Goal: Task Accomplishment & Management: Use online tool/utility

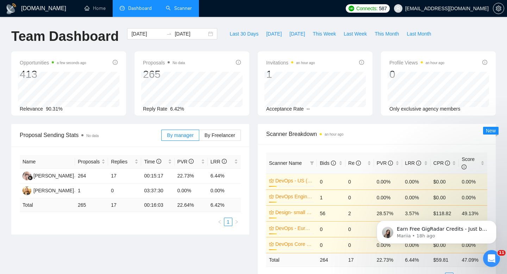
click at [179, 11] on link "Scanner" at bounding box center [179, 8] width 26 height 6
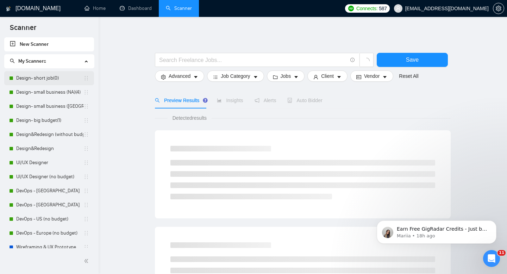
click at [46, 81] on link "Design- short job(0)" at bounding box center [49, 78] width 67 height 14
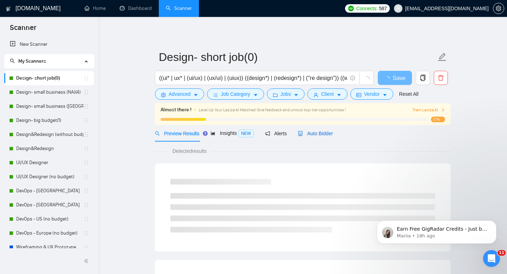
click at [317, 137] on div "Auto Bidder" at bounding box center [315, 134] width 35 height 8
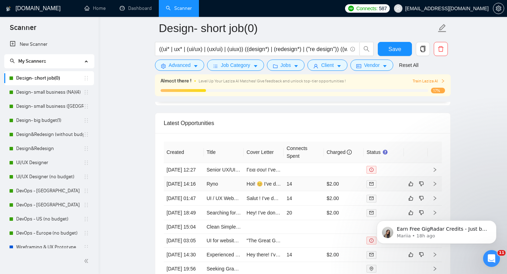
scroll to position [1756, 0]
click at [52, 96] on link "Design- small business (NA)(4)" at bounding box center [49, 92] width 67 height 14
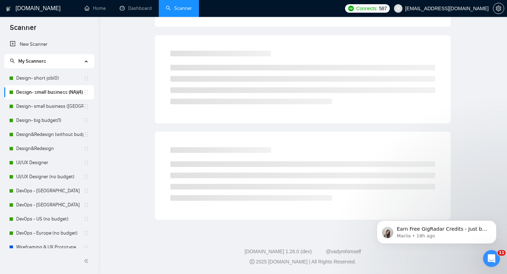
scroll to position [5, 0]
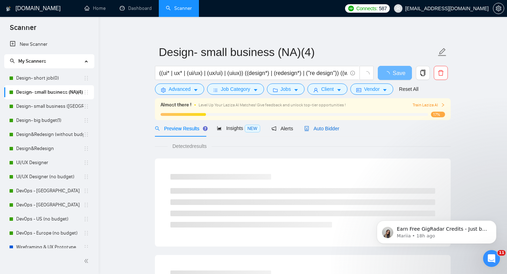
click at [328, 131] on span "Auto Bidder" at bounding box center [321, 129] width 35 height 6
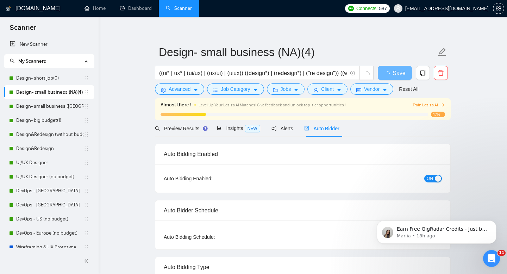
radio input "false"
radio input "true"
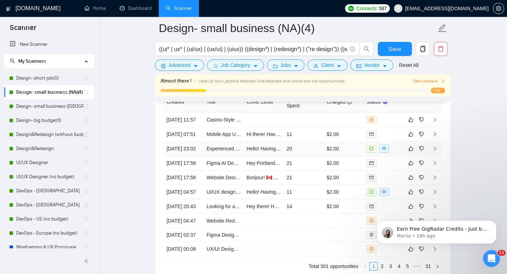
scroll to position [1898, 0]
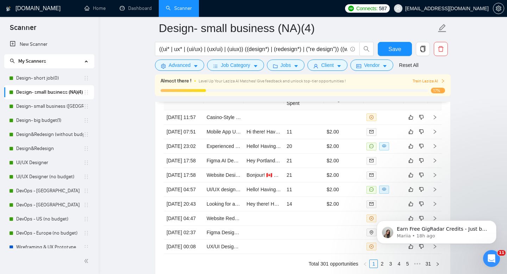
drag, startPoint x: 39, startPoint y: 107, endPoint x: 126, endPoint y: 95, distance: 88.5
click at [39, 107] on link "Design- small business ([GEOGRAPHIC_DATA])(4)" at bounding box center [49, 106] width 67 height 14
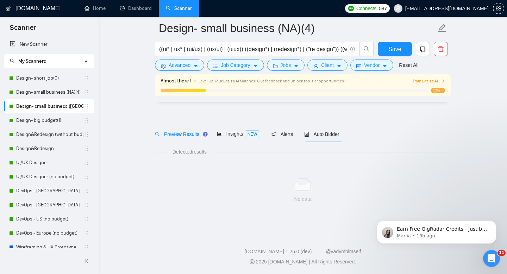
scroll to position [5, 0]
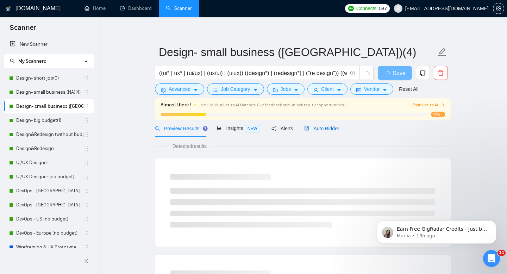
click at [315, 128] on span "Auto Bidder" at bounding box center [321, 129] width 35 height 6
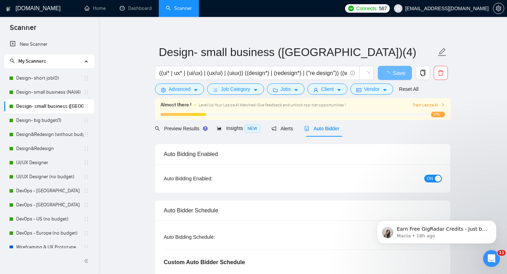
radio input "false"
radio input "true"
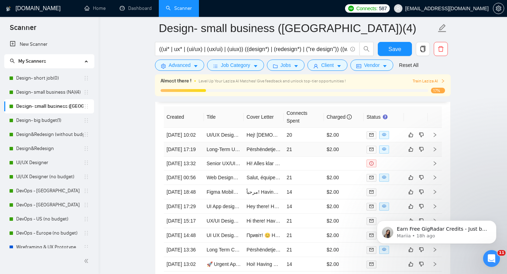
scroll to position [1880, 0]
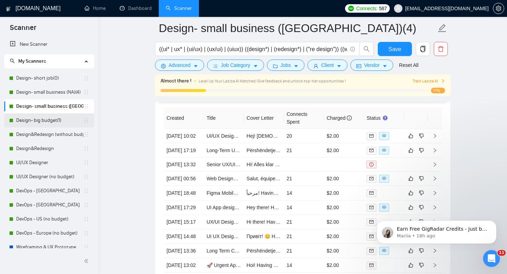
click at [37, 120] on link "Design- big budget(1)" at bounding box center [49, 120] width 67 height 14
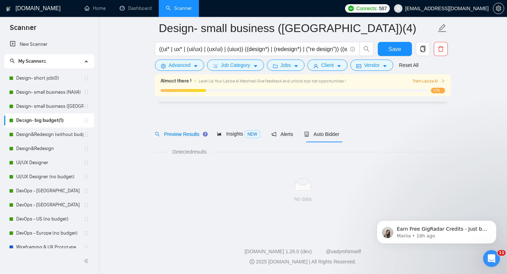
scroll to position [5, 0]
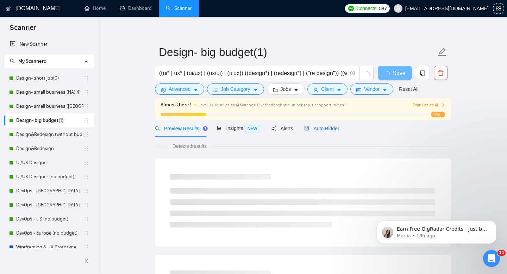
click at [317, 127] on span "Auto Bidder" at bounding box center [321, 129] width 35 height 6
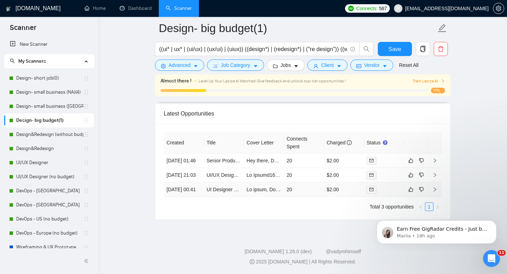
scroll to position [1758, 0]
click at [58, 135] on link "Design&Redesign (without budget)" at bounding box center [49, 134] width 67 height 14
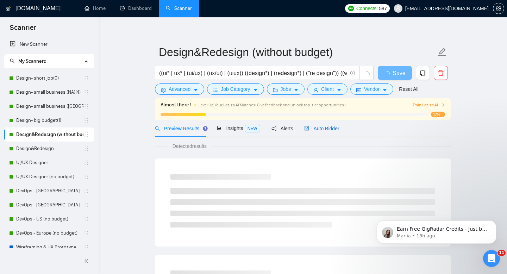
click at [336, 128] on span "Auto Bidder" at bounding box center [321, 129] width 35 height 6
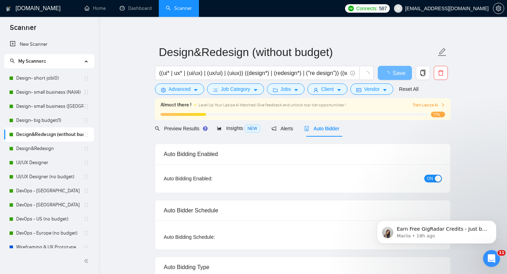
radio input "false"
radio input "true"
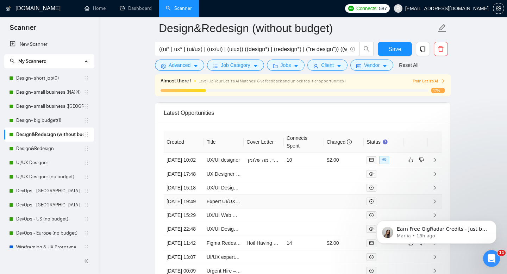
scroll to position [1855, 0]
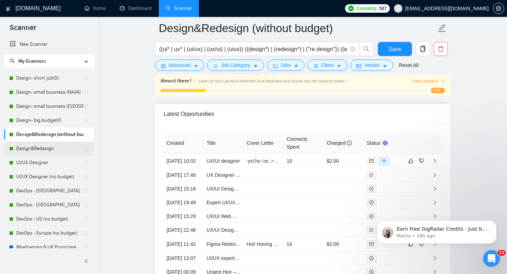
click at [45, 147] on link "Design&Redesign" at bounding box center [49, 148] width 67 height 14
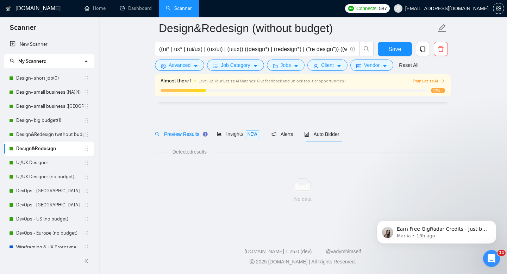
scroll to position [5, 0]
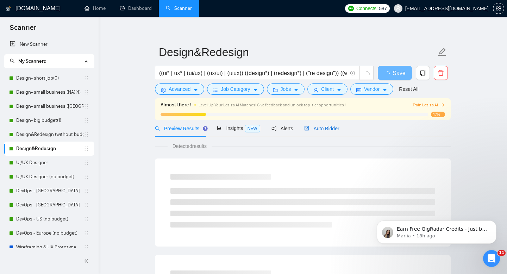
click at [320, 130] on span "Auto Bidder" at bounding box center [321, 129] width 35 height 6
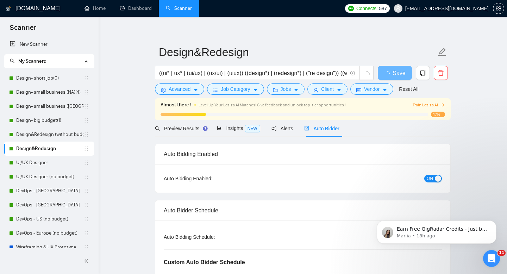
radio input "false"
radio input "true"
checkbox input "true"
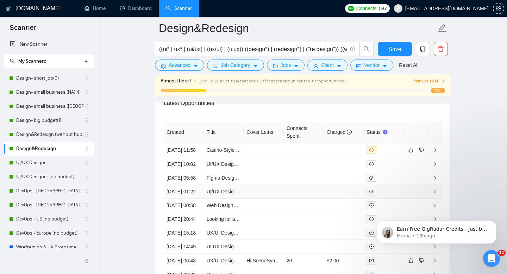
scroll to position [1955, 0]
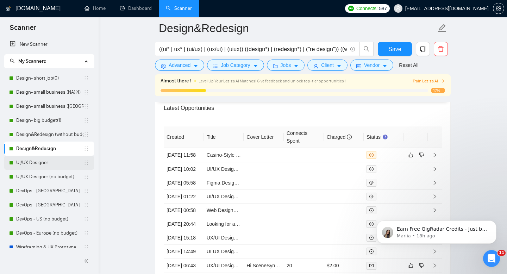
click at [27, 163] on link "UI/UX Designer" at bounding box center [49, 163] width 67 height 14
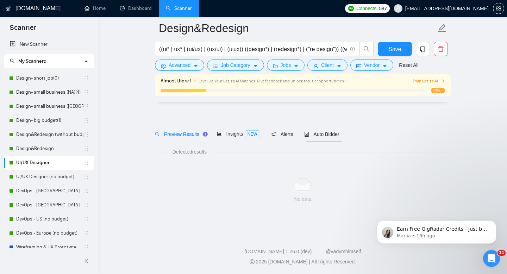
scroll to position [5, 0]
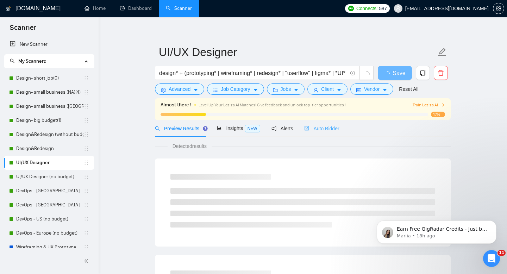
click at [317, 133] on div "Auto Bidder" at bounding box center [321, 128] width 35 height 17
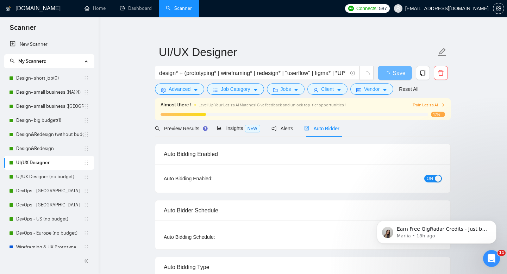
radio input "false"
radio input "true"
checkbox input "true"
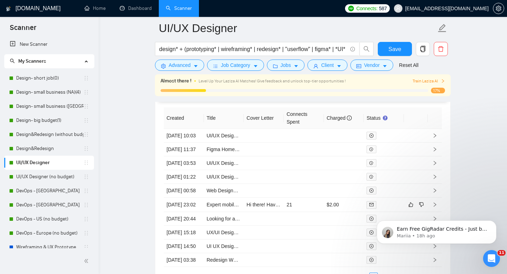
scroll to position [1979, 0]
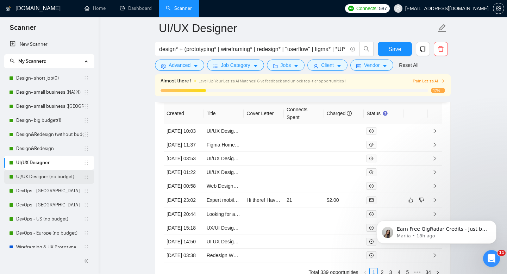
click at [46, 177] on link "UI/UX Designer (no budget)" at bounding box center [49, 177] width 67 height 14
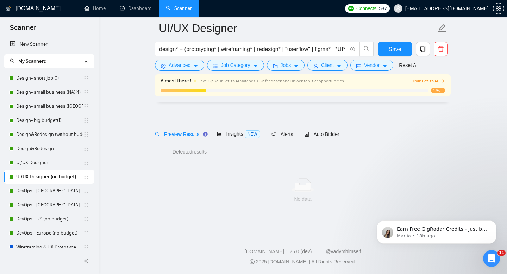
scroll to position [5, 0]
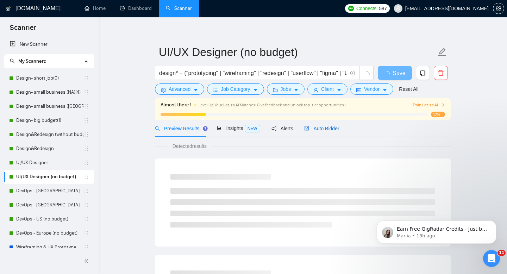
click at [329, 130] on span "Auto Bidder" at bounding box center [321, 129] width 35 height 6
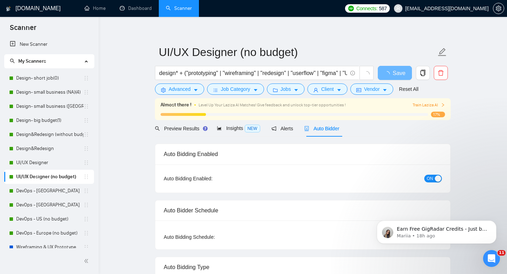
radio input "false"
radio input "true"
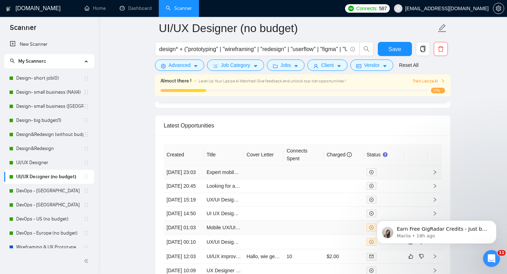
scroll to position [1843, 0]
click at [42, 191] on link "DevOps - [GEOGRAPHIC_DATA]" at bounding box center [49, 191] width 67 height 14
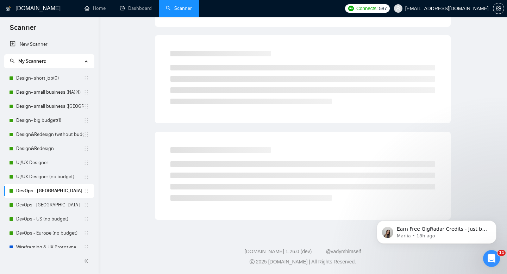
scroll to position [5, 0]
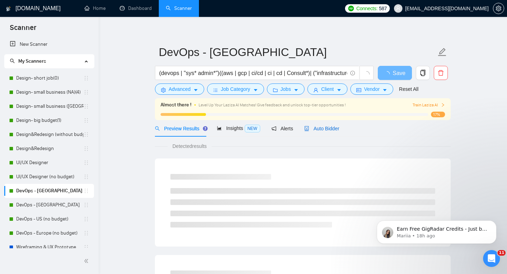
click at [319, 128] on span "Auto Bidder" at bounding box center [321, 129] width 35 height 6
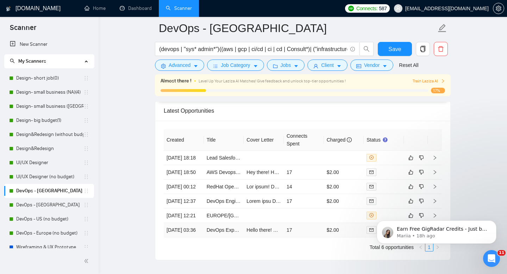
scroll to position [1812, 0]
click at [43, 202] on link "DevOps - [GEOGRAPHIC_DATA]" at bounding box center [49, 205] width 67 height 14
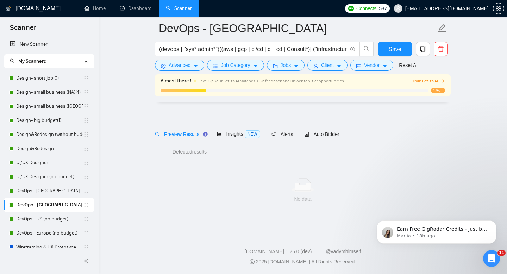
scroll to position [5, 0]
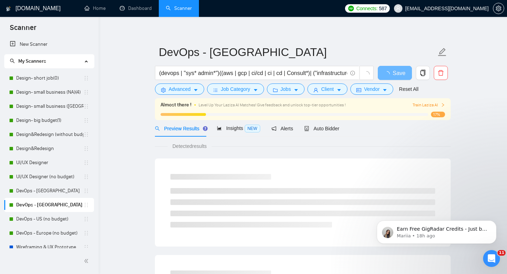
click at [335, 116] on div "17%" at bounding box center [302, 115] width 284 height 6
click at [335, 126] on span "Auto Bidder" at bounding box center [321, 129] width 35 height 6
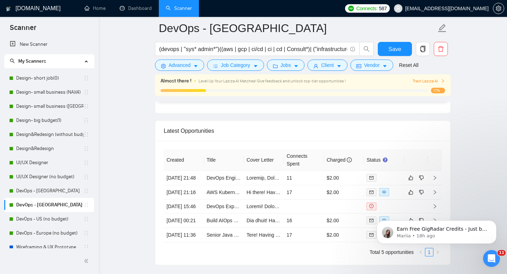
scroll to position [1776, 0]
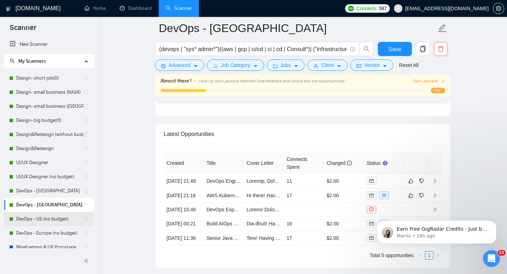
click at [45, 217] on link "DevOps - US (no budget)" at bounding box center [49, 219] width 67 height 14
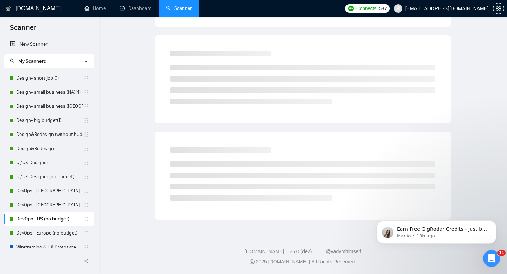
scroll to position [5, 0]
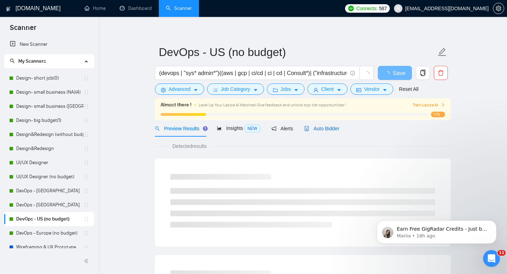
click at [331, 129] on span "Auto Bidder" at bounding box center [321, 129] width 35 height 6
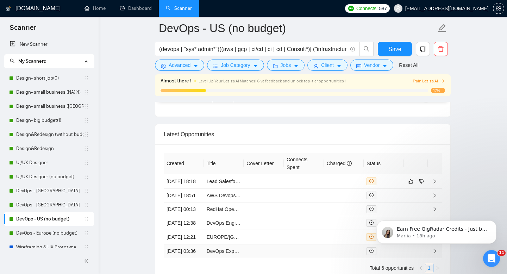
scroll to position [1697, 0]
click at [45, 232] on link "DevOps - Europe (no budget)" at bounding box center [49, 233] width 67 height 14
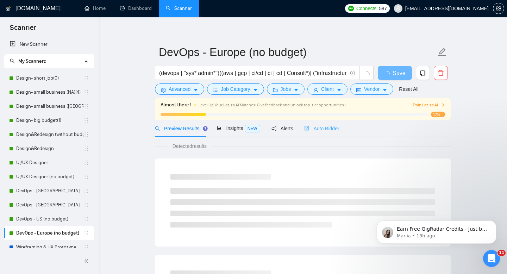
click at [327, 132] on div "Auto Bidder" at bounding box center [321, 128] width 35 height 17
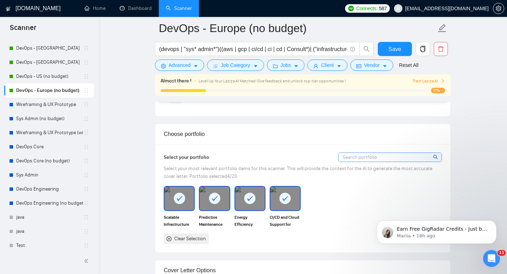
scroll to position [147, 0]
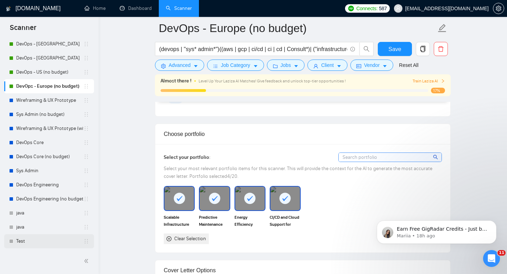
click at [18, 239] on link "Test" at bounding box center [49, 241] width 67 height 14
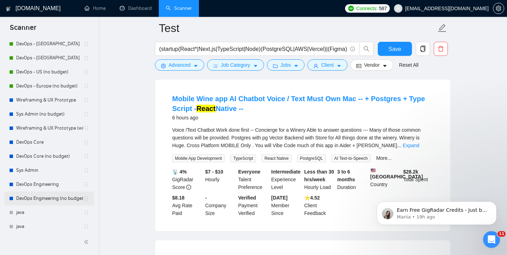
scroll to position [165, 0]
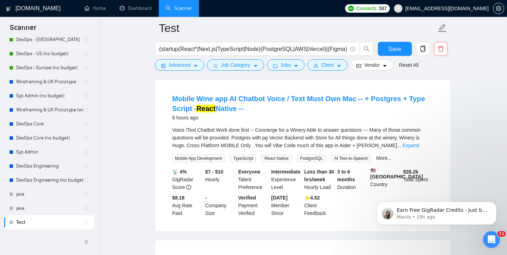
click at [38, 222] on link "Test" at bounding box center [49, 223] width 67 height 14
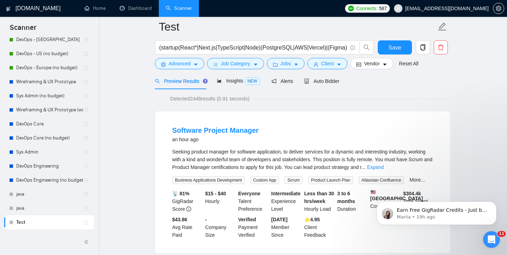
scroll to position [0, 0]
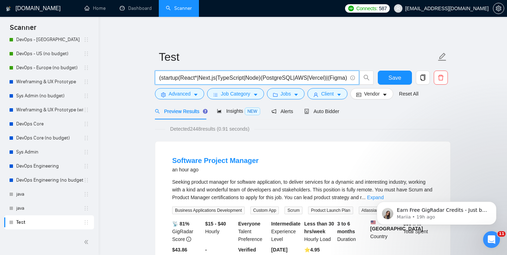
click at [272, 79] on input "(startup(React*|Next.js|TypeScript|Node)(PostgreSQL|AWS|Vercel)|(Figma))" at bounding box center [253, 78] width 188 height 9
click at [239, 80] on input "(startup(React*|Next.js|TypeScript|Node)(PostgreSQL|AWS|Vercel)|(Figma))" at bounding box center [253, 78] width 188 height 9
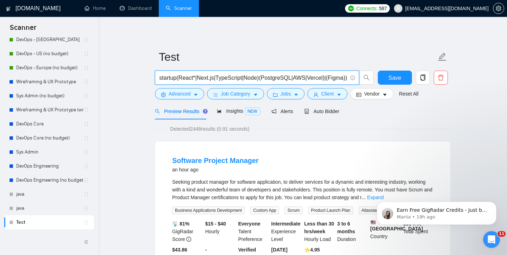
click at [284, 131] on div "Detected 2448 results (0.91 seconds)" at bounding box center [303, 129] width 296 height 8
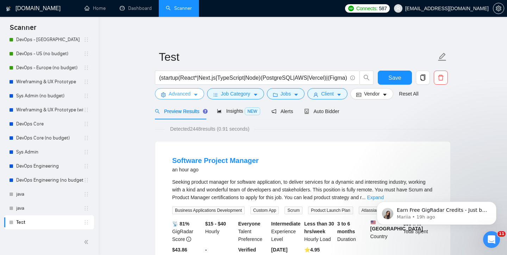
click at [171, 94] on span "Advanced" at bounding box center [180, 94] width 22 height 8
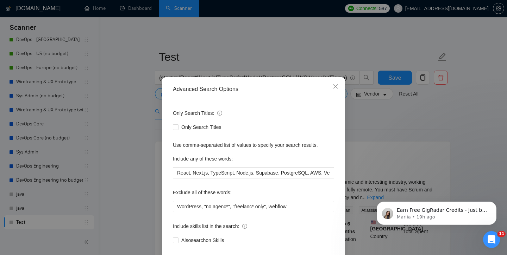
scroll to position [37, 0]
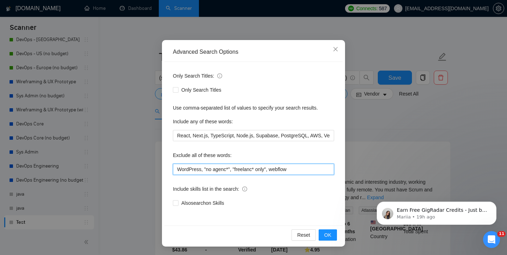
click at [285, 167] on input "WordPress, "no agenc*", "freelanc* only", webflow" at bounding box center [253, 169] width 161 height 11
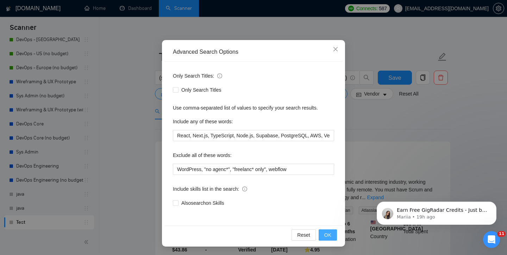
click at [328, 237] on span "OK" at bounding box center [327, 236] width 7 height 8
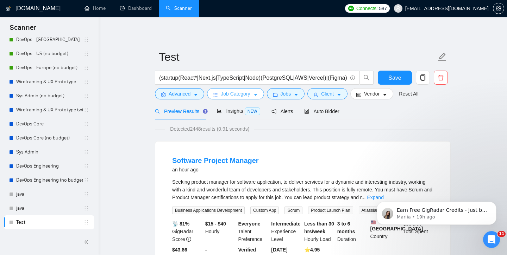
click at [256, 93] on icon "caret-down" at bounding box center [255, 95] width 5 height 5
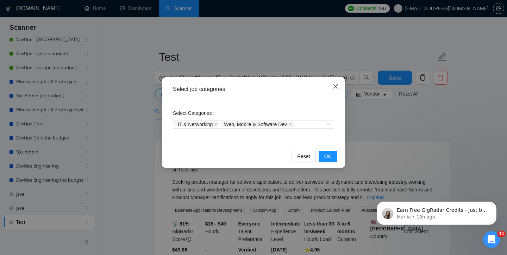
click at [336, 87] on icon "close" at bounding box center [335, 86] width 4 height 4
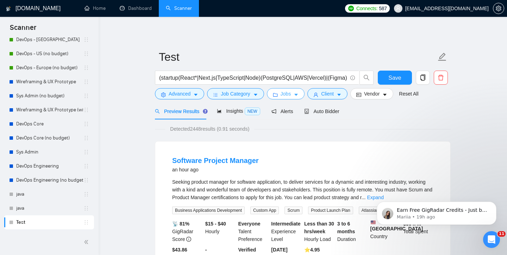
click at [291, 95] on span "Jobs" at bounding box center [285, 94] width 11 height 8
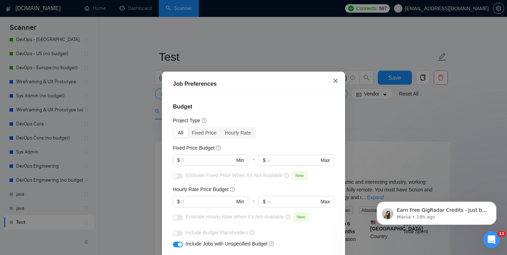
click at [337, 78] on icon "close" at bounding box center [336, 81] width 6 height 6
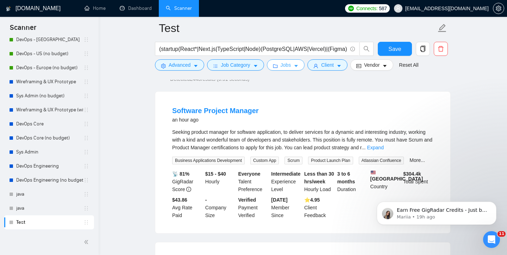
scroll to position [56, 0]
click at [383, 149] on link "Expand" at bounding box center [375, 147] width 17 height 6
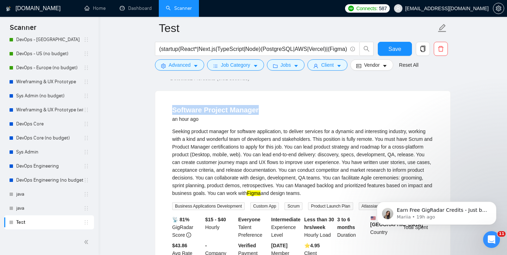
drag, startPoint x: 257, startPoint y: 111, endPoint x: 170, endPoint y: 113, distance: 86.9
click at [170, 113] on li "Software Project Manager an hour ago Seeking product manager for software appli…" at bounding box center [303, 185] width 278 height 171
copy link "Software Project Manager"
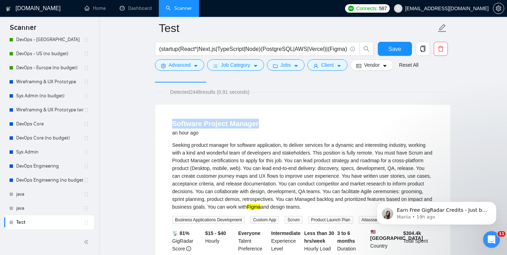
scroll to position [40, 0]
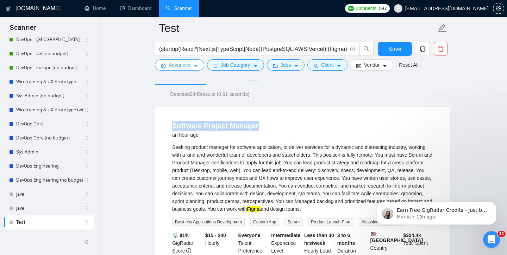
click at [194, 69] on button "Advanced" at bounding box center [179, 64] width 49 height 11
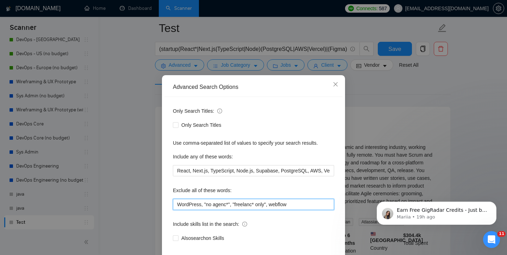
click at [302, 206] on input "WordPress, "no agenc*", "freelanc* only", webflow" at bounding box center [253, 204] width 161 height 11
paste input "Software Project Manager"
click at [272, 208] on input "WordPress, "no agenc*", "freelanc* only", webflow, Software Project Manager" at bounding box center [253, 204] width 161 height 11
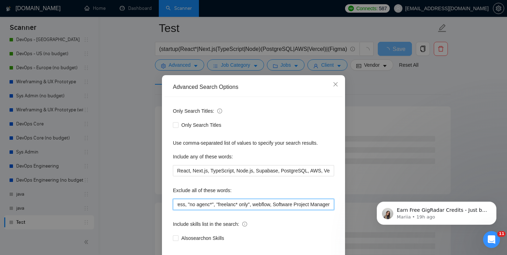
click at [271, 206] on input "WordPress, "no agenc*", "freelanc* only", webflow, Software Project Manager" at bounding box center [253, 204] width 161 height 11
click at [326, 208] on input "WordPress, "no agenc*", "freelanc* only", webflow, "Software Project Manager" at bounding box center [253, 204] width 161 height 11
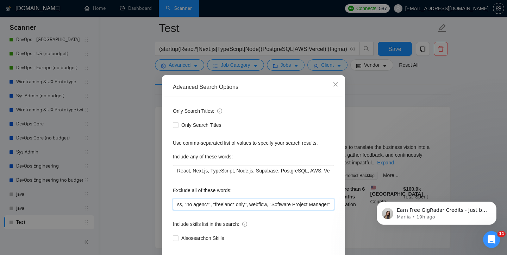
scroll to position [37, 0]
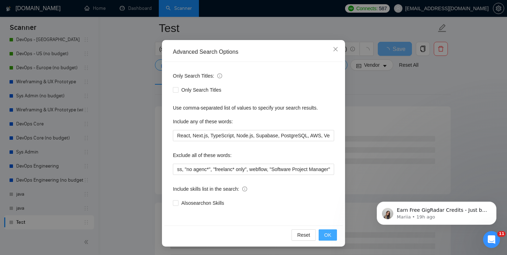
click at [324, 238] on span "OK" at bounding box center [327, 236] width 7 height 8
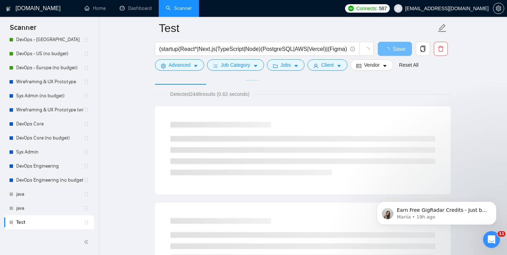
scroll to position [2, 0]
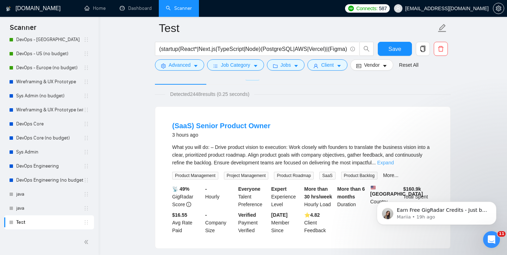
click at [393, 162] on link "Expand" at bounding box center [385, 163] width 17 height 6
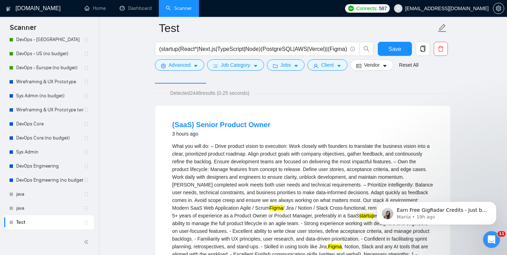
scroll to position [43, 0]
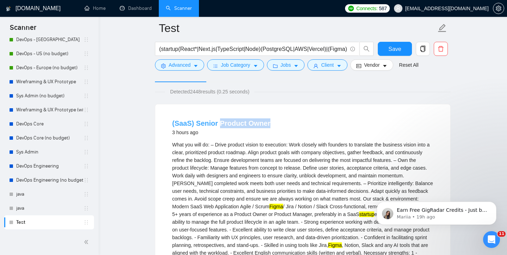
drag, startPoint x: 271, startPoint y: 124, endPoint x: 219, endPoint y: 123, distance: 52.1
click at [219, 123] on div "(SaaS) Senior Product Owner 3 hours ago" at bounding box center [302, 128] width 261 height 18
copy link "Product Owner"
click at [187, 66] on span "Advanced" at bounding box center [180, 65] width 22 height 8
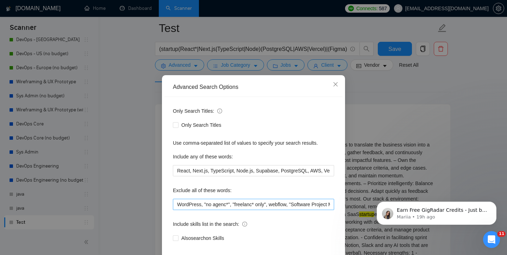
scroll to position [0, 28]
click at [329, 208] on input "WordPress, "no agenc*", "freelanc* only", webflow, "Software Project Manager"" at bounding box center [253, 204] width 161 height 11
paste input "Product Owner"
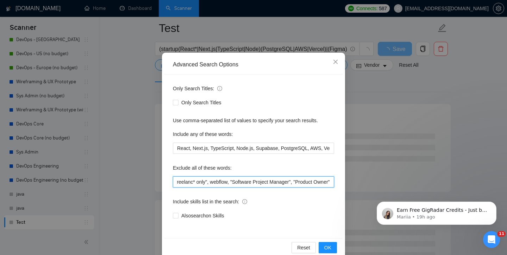
scroll to position [37, 0]
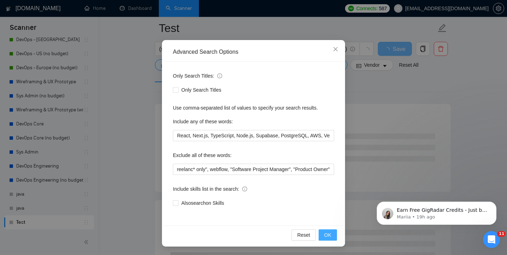
click at [329, 233] on span "OK" at bounding box center [327, 236] width 7 height 8
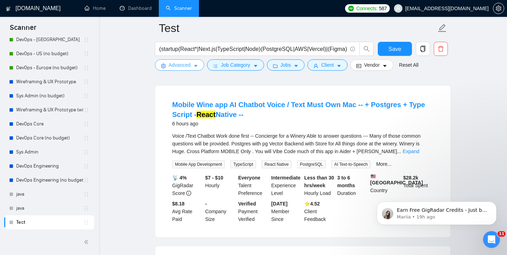
scroll to position [65, 0]
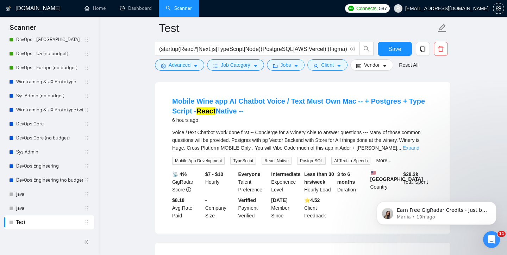
click at [417, 149] on link "Expand" at bounding box center [411, 148] width 17 height 6
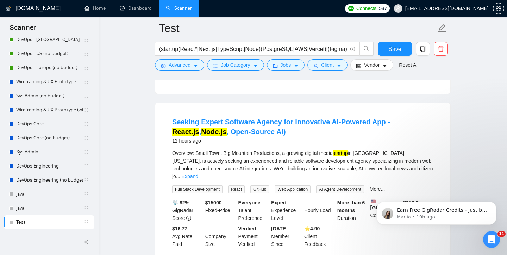
scroll to position [243, 0]
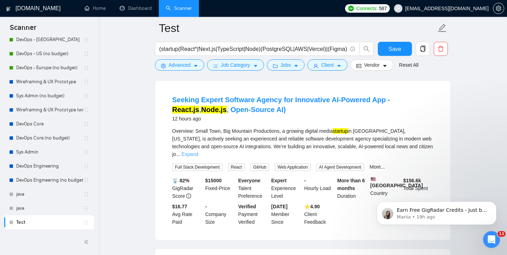
click at [198, 157] on link "Expand" at bounding box center [190, 155] width 17 height 6
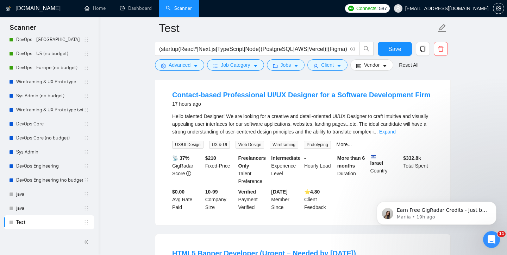
scroll to position [649, 0]
click at [396, 134] on link "Expand" at bounding box center [387, 132] width 17 height 6
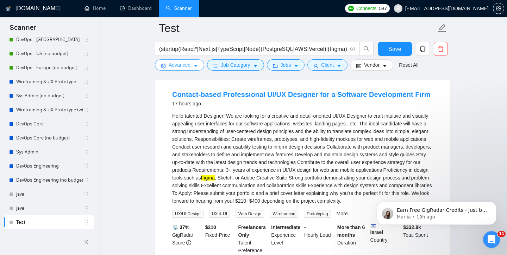
click at [171, 67] on span "Advanced" at bounding box center [180, 65] width 22 height 8
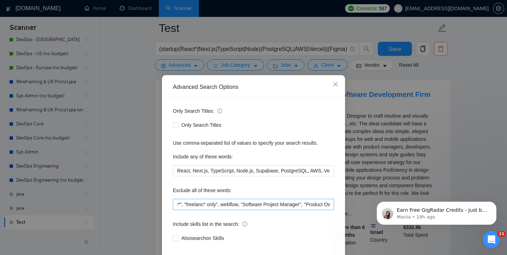
scroll to position [0, 69]
click at [330, 208] on input "WordPress, "no agenc*", "freelanc* only", webflow, "Software Project Manager", …" at bounding box center [253, 204] width 161 height 11
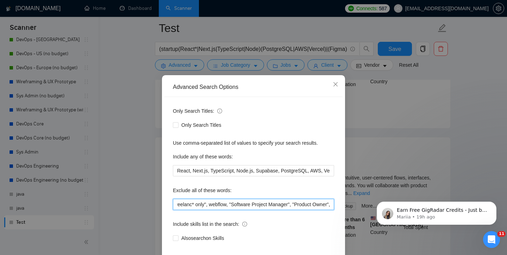
scroll to position [37, 0]
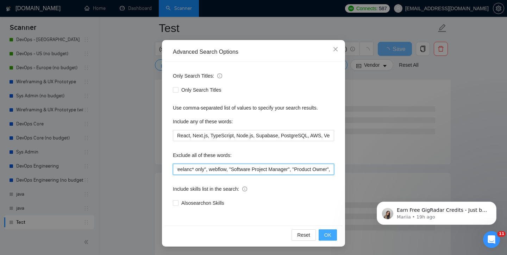
type input "WordPress, "no agenc*", "freelanc* only", webflow, "Software Project Manager", …"
click at [328, 235] on span "OK" at bounding box center [327, 236] width 7 height 8
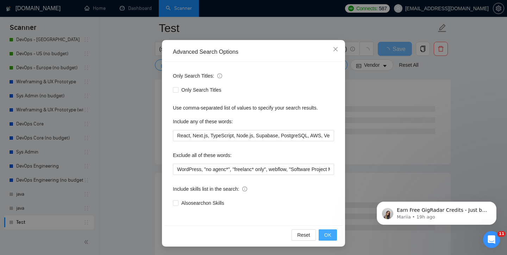
scroll to position [2, 0]
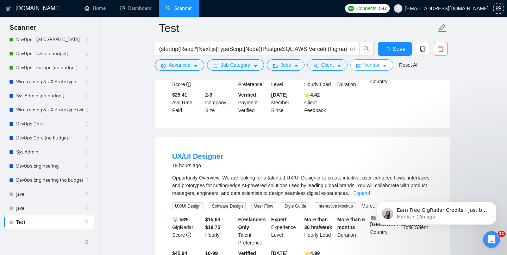
click at [365, 66] on button "Vendor" at bounding box center [371, 64] width 43 height 11
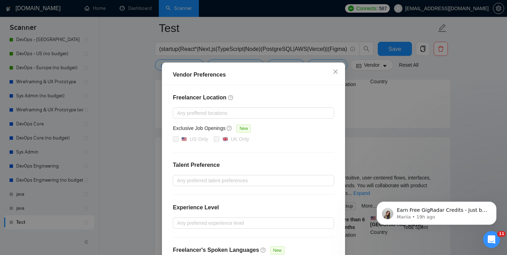
scroll to position [15, 0]
click at [236, 181] on div at bounding box center [250, 180] width 151 height 8
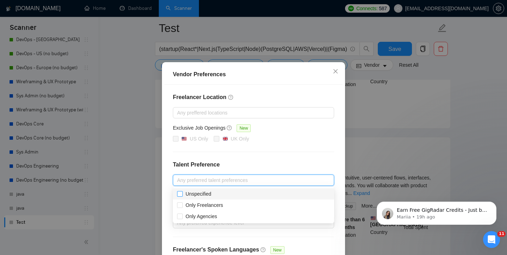
click at [178, 195] on input "Unspecified" at bounding box center [179, 193] width 5 height 5
checkbox input "true"
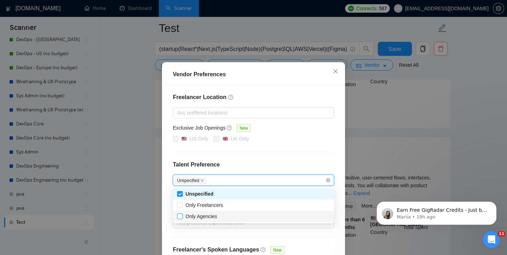
click at [180, 215] on input "Only Agencies" at bounding box center [179, 216] width 5 height 5
checkbox input "true"
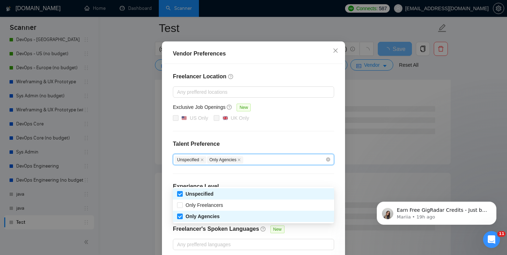
scroll to position [70, 0]
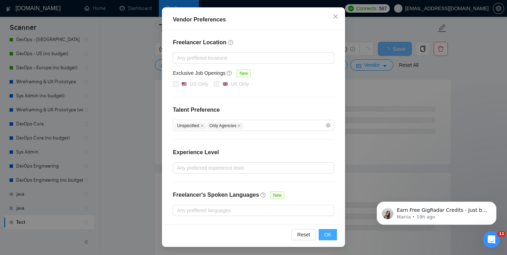
click at [324, 236] on span "OK" at bounding box center [327, 235] width 7 height 8
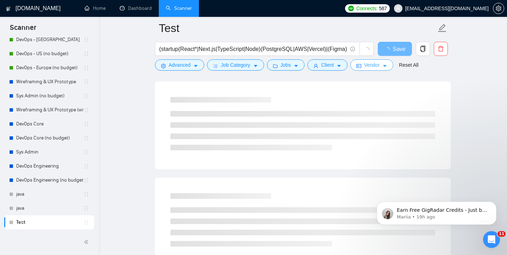
scroll to position [0, 0]
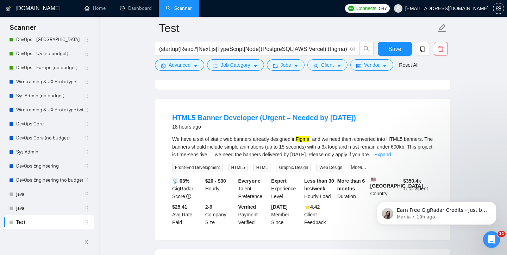
scroll to position [382, 0]
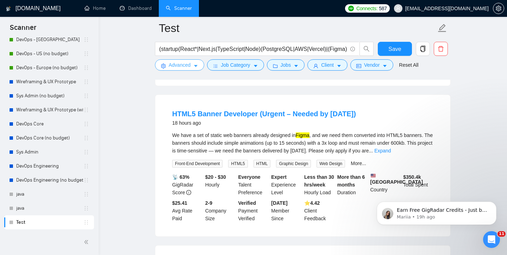
click at [190, 66] on span "Advanced" at bounding box center [180, 65] width 22 height 8
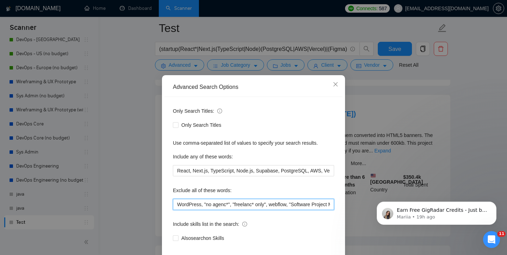
click at [295, 202] on input "WordPress, "no agenc*", "freelanc* only", webflow, "Software Project Manager", …" at bounding box center [253, 204] width 161 height 11
click at [304, 207] on input "WordPress, "no agenc*", "freelanc* only", webflow, "Software Project Manager", …" at bounding box center [253, 204] width 161 height 11
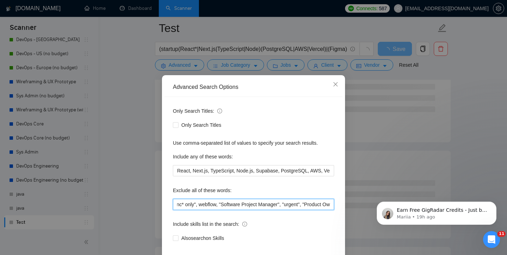
scroll to position [37, 0]
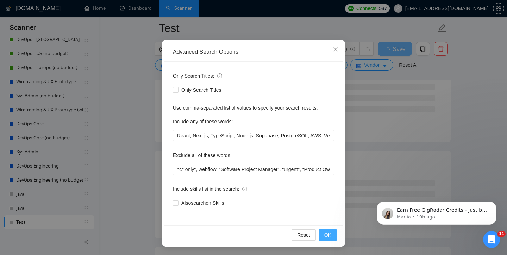
click at [332, 236] on button "OK" at bounding box center [327, 235] width 18 height 11
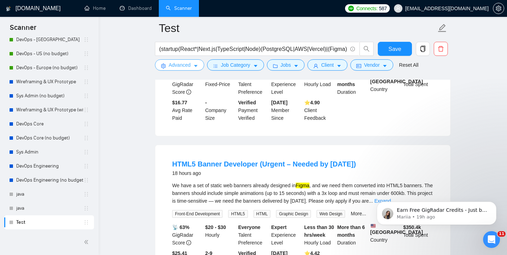
scroll to position [338, 0]
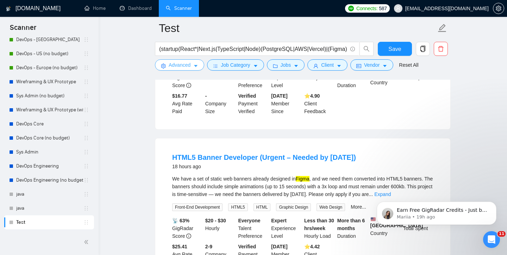
click at [180, 67] on span "Advanced" at bounding box center [180, 65] width 22 height 8
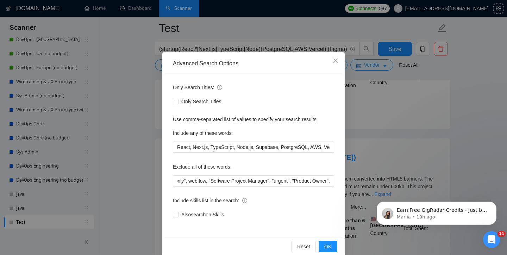
scroll to position [37, 0]
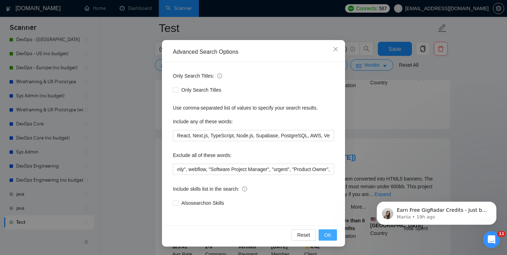
click at [321, 233] on button "OK" at bounding box center [327, 235] width 18 height 11
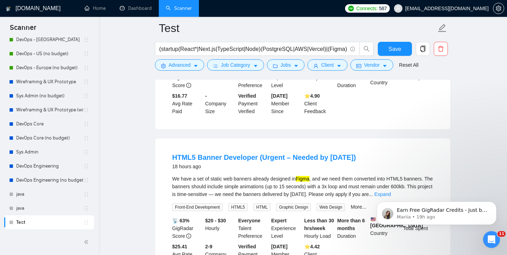
scroll to position [2, 0]
click at [195, 67] on icon "caret-down" at bounding box center [195, 66] width 5 height 5
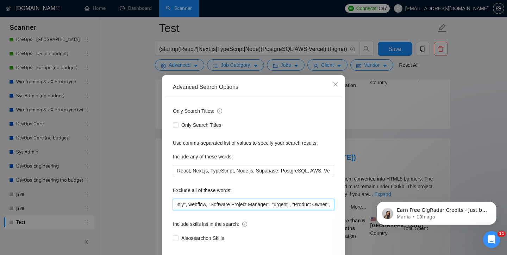
click at [282, 206] on input "WordPress, "no agenc*", "freelanc* only", webflow, "Software Project Manager", …" at bounding box center [253, 204] width 161 height 11
click at [296, 208] on input "WordPress, "no agenc*", "freelanc* only", webflow, "Software Project Manager", …" at bounding box center [253, 204] width 161 height 11
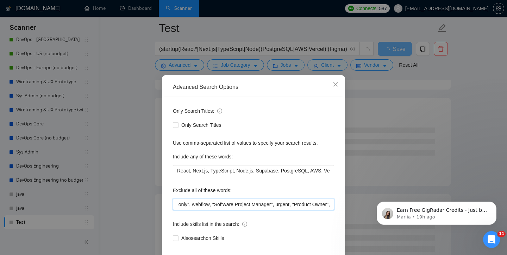
scroll to position [37, 0]
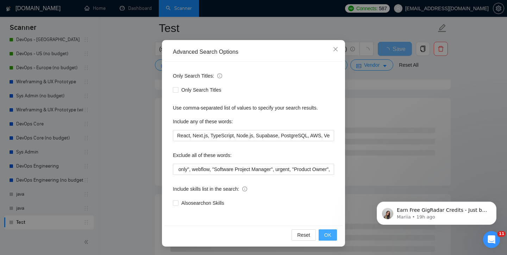
click at [323, 238] on button "OK" at bounding box center [327, 235] width 18 height 11
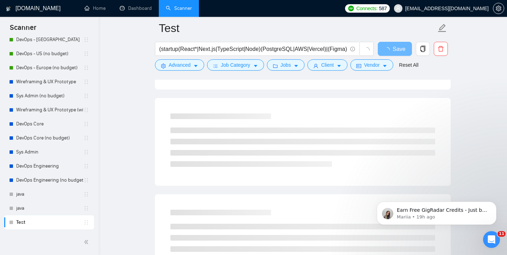
scroll to position [2, 0]
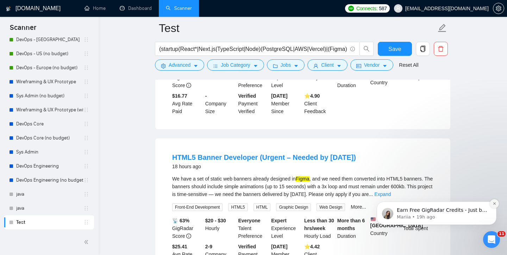
click at [495, 204] on icon "Dismiss notification" at bounding box center [494, 204] width 4 height 4
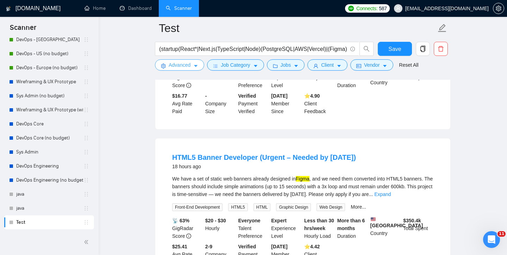
click at [187, 70] on button "Advanced" at bounding box center [179, 64] width 49 height 11
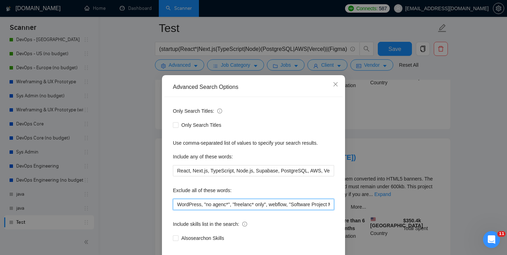
click at [179, 206] on input "WordPress, "no agenc*", "freelanc* only", webflow, "Software Project Manager", …" at bounding box center [253, 204] width 161 height 11
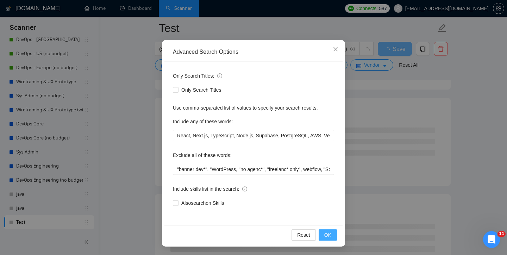
click at [323, 234] on button "OK" at bounding box center [327, 235] width 18 height 11
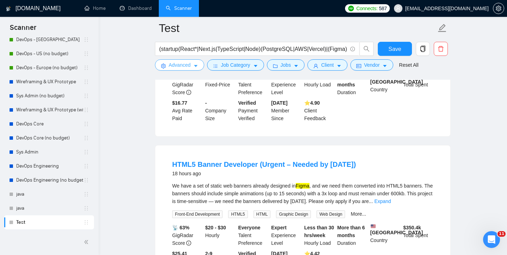
scroll to position [330, 0]
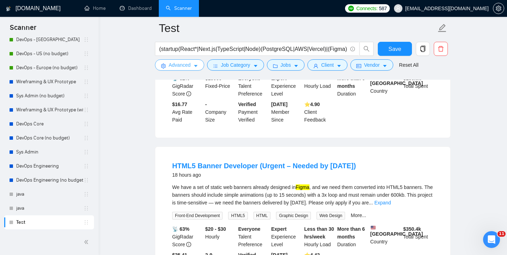
click at [181, 68] on span "Advanced" at bounding box center [180, 65] width 22 height 8
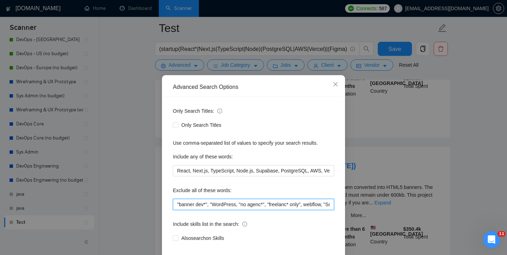
click at [214, 205] on input ""banner dev*", "WordPress, "no agenc*", "freelanc* only", webflow, "Software Pr…" at bounding box center [253, 204] width 161 height 11
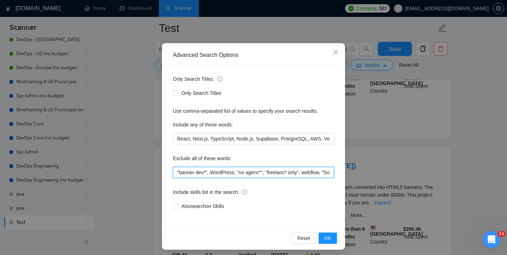
scroll to position [37, 0]
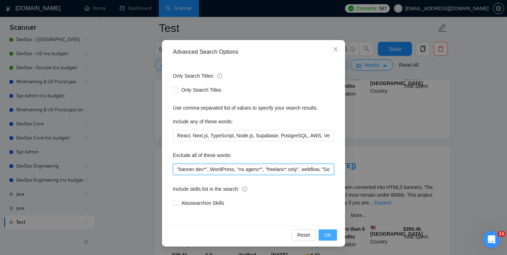
type input ""banner dev*", WordPress, "no agenc*", "freelanc* only", webflow, "Software Pro…"
click at [330, 233] on span "OK" at bounding box center [327, 236] width 7 height 8
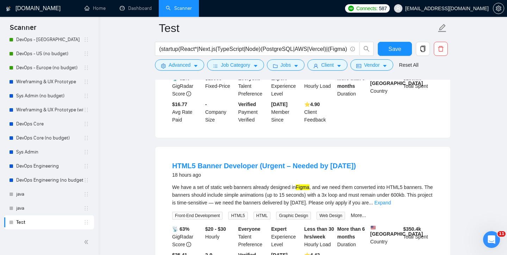
scroll to position [2, 0]
click at [391, 203] on link "Expand" at bounding box center [382, 203] width 17 height 6
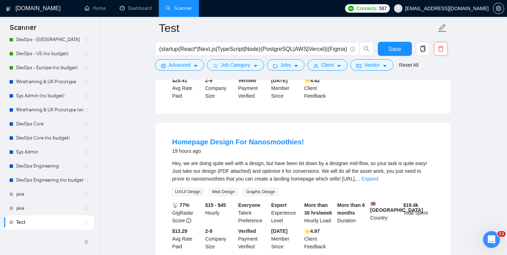
scroll to position [574, 0]
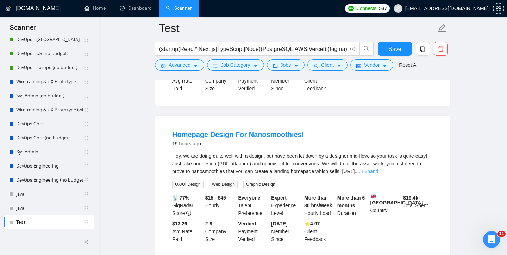
click at [378, 175] on link "Expand" at bounding box center [369, 172] width 17 height 6
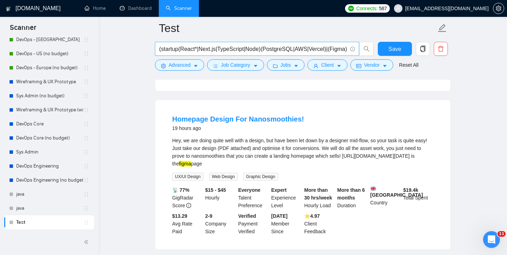
scroll to position [578, 0]
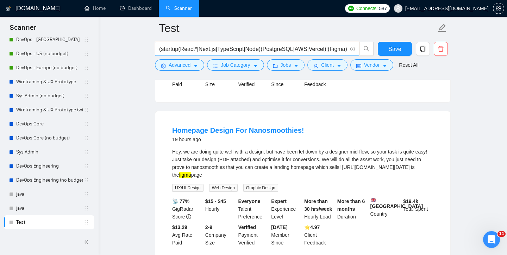
click at [345, 49] on input "(startup(React*|Next.js|TypeScript|Node)(PostgreSQL|AWS|Vercel)|(Figma))" at bounding box center [253, 49] width 188 height 9
click at [179, 49] on input "(startup(React*|Next.js|TypeScript|Node)(PostgreSQL|AWS|Vercel)|(Figma))" at bounding box center [253, 49] width 188 height 9
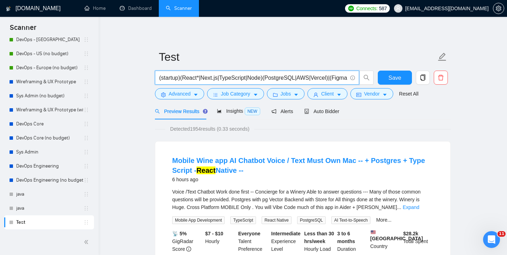
click at [200, 79] on input "(startup)(React*|Next.js|TypeScript|Node)(PostgreSQL|AWS|Vercel)|(Figma))" at bounding box center [253, 78] width 188 height 9
click at [198, 81] on input "(startup)(React|Next.js|TypeScript|Node)(PostgreSQL|AWS|Vercel)|(Figma))" at bounding box center [253, 78] width 188 height 9
click at [202, 80] on input "(startup)(React |Next.js|TypeScript|Node)(PostgreSQL|AWS|Vercel)|(Figma))" at bounding box center [253, 78] width 188 height 9
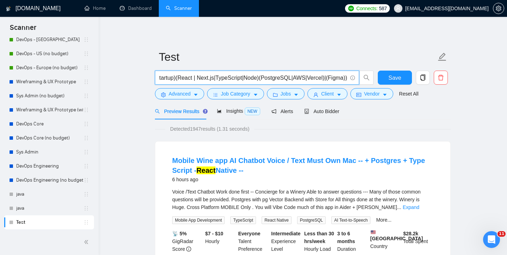
click at [333, 78] on input "(startup)(React | Next.js|TypeScript|Node)(PostgreSQL|AWS|Vercel)|(Figma))" at bounding box center [253, 78] width 188 height 9
click at [342, 78] on input "(startup)(React | Next.js|TypeScript|Node)(PostgreSQL|AWS|Vercel)|())" at bounding box center [253, 78] width 188 height 9
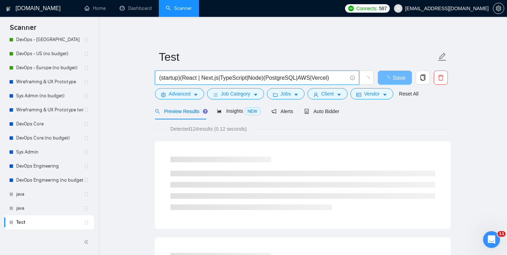
click at [264, 78] on input "(startup)(React | Next.js|TypeScript|Node)(PostgreSQL|AWS|Vercel)" at bounding box center [253, 78] width 188 height 9
paste input "Figma"
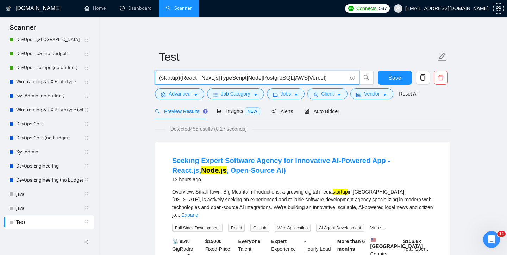
click at [182, 78] on input "(startup)(React | Next.js|TypeScript|Node|PostgreSQL|AWS|Vercel)" at bounding box center [253, 78] width 188 height 9
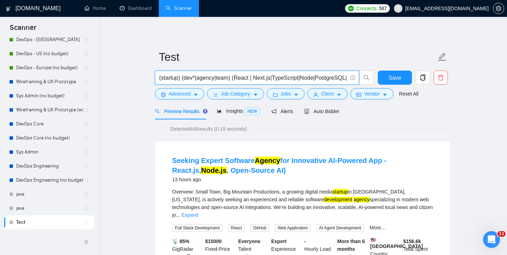
type input "(startup) (dev*|agency|team) (React | Next.js|TypeScript|Node|PostgreSQL|AWS|Ve…"
click at [290, 129] on div "Detected 446 results (0.19 seconds)" at bounding box center [303, 129] width 296 height 8
click at [230, 116] on div "Insights NEW" at bounding box center [238, 111] width 43 height 17
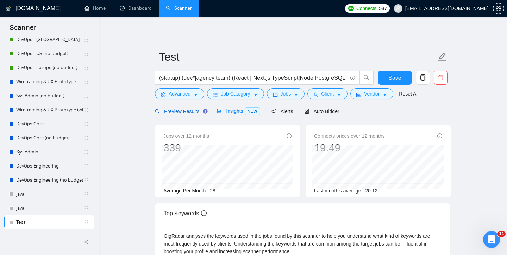
click at [179, 115] on div "Preview Results" at bounding box center [180, 112] width 51 height 8
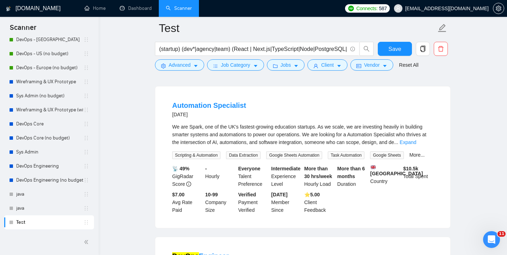
scroll to position [228, 0]
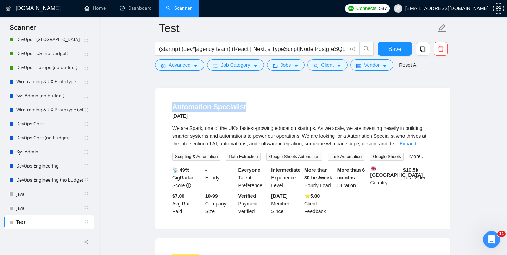
drag, startPoint x: 246, startPoint y: 106, endPoint x: 173, endPoint y: 105, distance: 72.5
click at [173, 105] on div "Automation Specialist [DATE]" at bounding box center [302, 111] width 261 height 18
copy link "Automation Specialist"
click at [177, 69] on span "Advanced" at bounding box center [180, 65] width 22 height 8
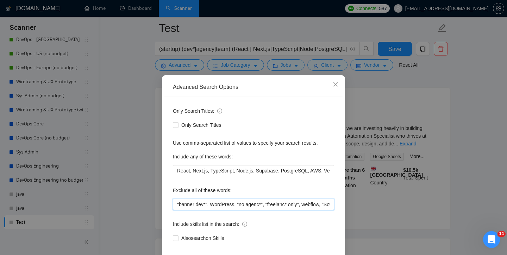
click at [177, 206] on input ""banner dev*", WordPress, "no agenc*", "freelanc* only", webflow, "Software Pro…" at bounding box center [253, 204] width 161 height 11
paste input "Automation Specialist"
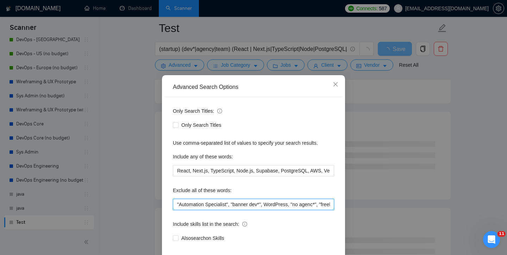
scroll to position [37, 0]
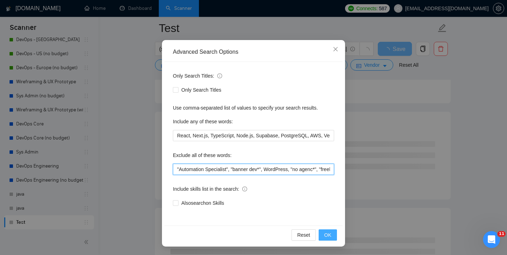
type input ""Automation Specialist", "banner dev*", WordPress, "no agenc*", "freelanc* only…"
click at [324, 234] on span "OK" at bounding box center [327, 236] width 7 height 8
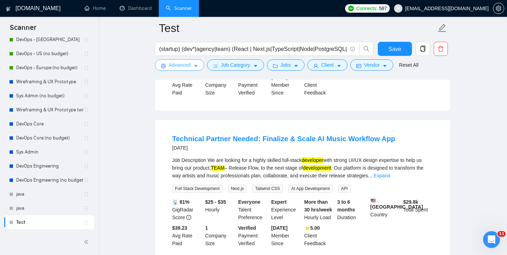
scroll to position [368, 0]
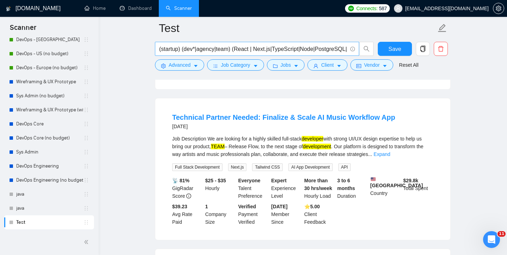
click at [231, 48] on input "(startup) (dev*|agency|team) (React | Next.js|TypeScript|Node|PostgreSQL|AWS|Ve…" at bounding box center [253, 49] width 188 height 9
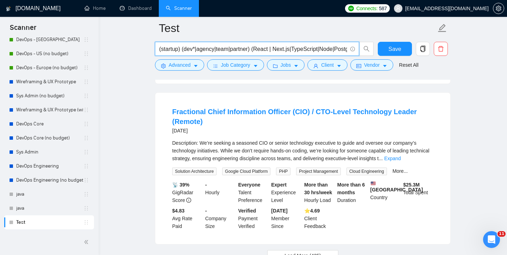
scroll to position [1460, 0]
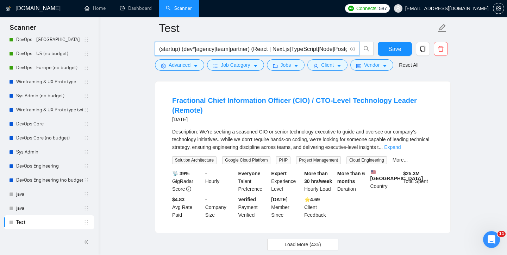
drag, startPoint x: 184, startPoint y: 50, endPoint x: 253, endPoint y: 50, distance: 69.0
click at [253, 50] on input "(startup) (dev*|agency|team|partner) (React | Next.js|TypeScript|Node|PostgreSQ…" at bounding box center [253, 49] width 188 height 9
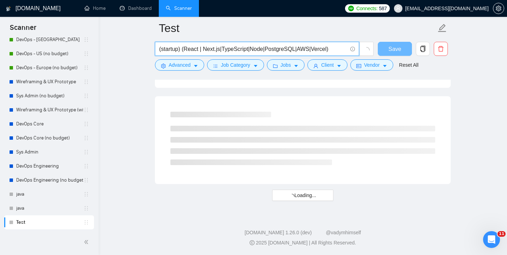
scroll to position [919, 0]
click at [332, 51] on input "(startup)(React | Next.js|TypeScript|Node|PostgreSQL|AWS|Vercel)" at bounding box center [253, 49] width 188 height 9
paste input "(dev*|agency|team|partner)"
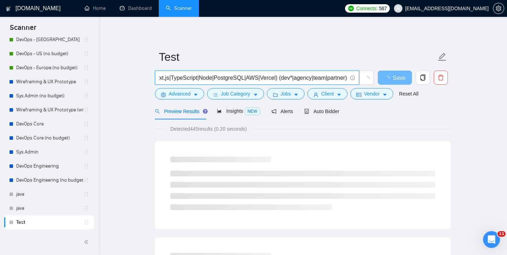
scroll to position [0, 0]
click at [181, 78] on input "(startup)(React | Next.js|TypeScript|Node|PostgreSQL|AWS|Vercel) (dev*|agency|t…" at bounding box center [253, 78] width 188 height 9
click at [161, 79] on input "(startup(React | Next.js|TypeScript|Node|PostgreSQL|AWS|Vercel) (dev*|agency|te…" at bounding box center [253, 78] width 188 height 9
click at [177, 78] on input "startup(React | Next.js|TypeScript|Node|PostgreSQL|AWS|Vercel) (dev*|agency|tea…" at bounding box center [253, 78] width 188 height 9
click at [374, 126] on div "Detected 445 results (0.20 seconds)" at bounding box center [303, 129] width 296 height 8
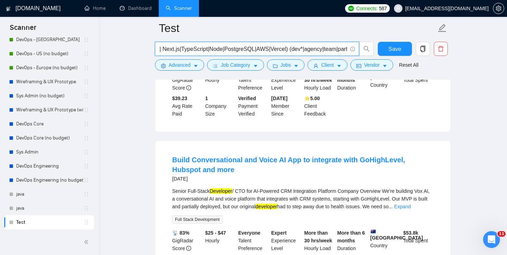
scroll to position [0, 50]
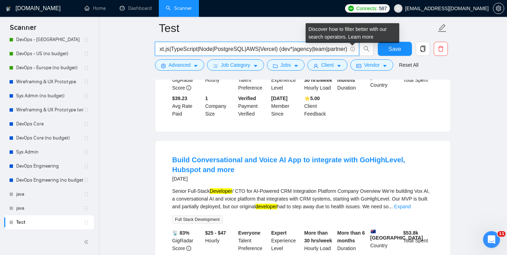
drag, startPoint x: 328, startPoint y: 50, endPoint x: 352, endPoint y: 49, distance: 23.6
click at [352, 49] on span "startup (React | Next.js|TypeScript|Node|PostgreSQL|AWS|Vercel) (dev*|agency|te…" at bounding box center [257, 49] width 204 height 14
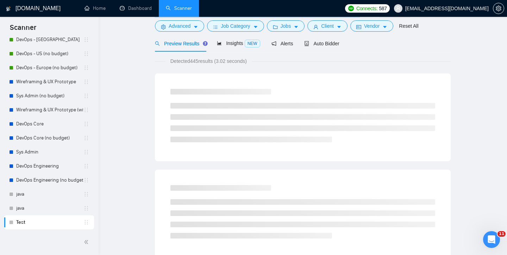
scroll to position [0, 0]
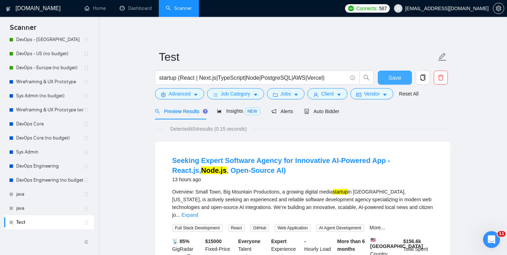
click at [386, 77] on button "Save" at bounding box center [395, 78] width 34 height 14
click at [307, 78] on input "startup (React | Next.js|TypeScript|Node|PostgreSQL|AWS|Vercel)" at bounding box center [253, 78] width 188 height 9
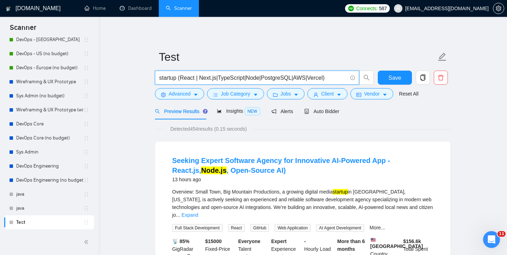
click at [349, 127] on div "Detected 454 results (0.15 seconds)" at bounding box center [303, 129] width 296 height 8
click at [235, 79] on input "startup (React | Next.js|TypeScript|Node|PostgreSQL|AWS|Vercel)" at bounding box center [253, 78] width 188 height 9
drag, startPoint x: 178, startPoint y: 79, endPoint x: 330, endPoint y: 72, distance: 152.2
click at [330, 72] on span "startup (React | Next.js|TypeScript|Node|PostgreSQL|AWS|Vercel)" at bounding box center [257, 78] width 204 height 14
click at [233, 78] on input "startup (React | Next.js|TypeScript|Node|PostgreSQL|AWS|Vercel)" at bounding box center [253, 78] width 188 height 9
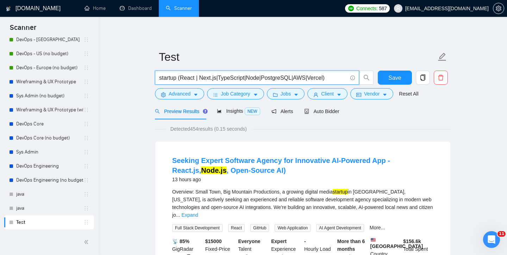
drag, startPoint x: 182, startPoint y: 78, endPoint x: 324, endPoint y: 80, distance: 141.8
click at [324, 80] on input "startup (React | Next.js|TypeScript|Node|PostgreSQL|AWS|Vercel)" at bounding box center [253, 78] width 188 height 9
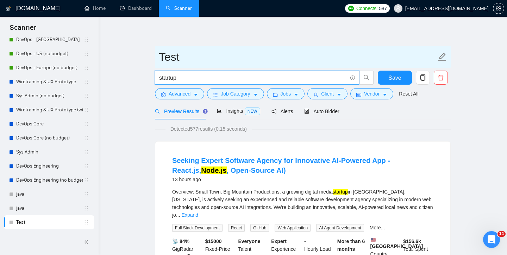
type input "startup"
click at [165, 59] on input "Test" at bounding box center [297, 57] width 277 height 18
type input "Startup"
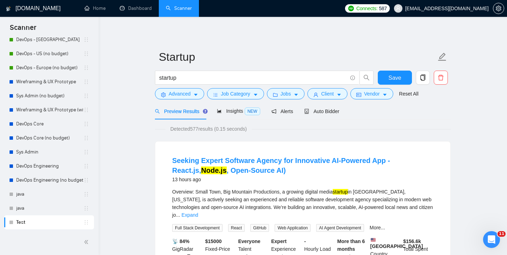
click at [389, 116] on div "Preview Results Insights NEW Alerts Auto Bidder" at bounding box center [303, 111] width 296 height 17
click at [201, 78] on input "startup" at bounding box center [253, 78] width 188 height 9
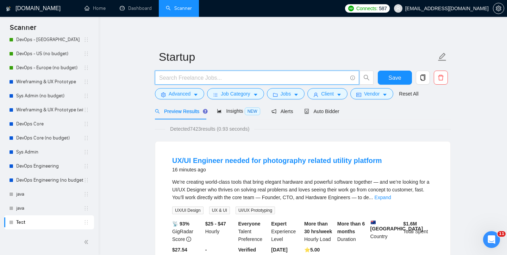
paste input "(React | Next.js|TypeScript|Node|PostgreSQL|AWS|Vercel"
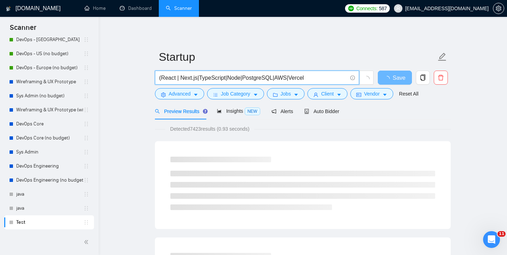
click at [162, 77] on input "(React | Next.js|TypeScript|Node|PostgreSQL|AWS|Vercel" at bounding box center [253, 78] width 188 height 9
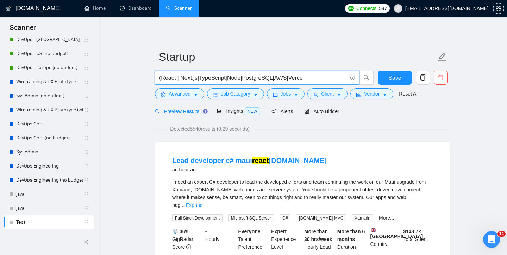
click at [312, 76] on input "(React | Next.js|TypeScript|Node|PostgreSQL|AWS|Vercel" at bounding box center [253, 78] width 188 height 9
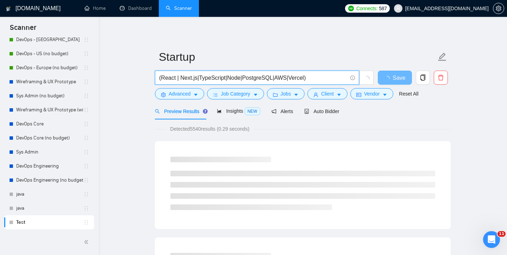
click at [159, 77] on input "(React | Next.js|TypeScript|Node|PostgreSQL|AWS|Vercel)" at bounding box center [253, 78] width 188 height 9
drag, startPoint x: 229, startPoint y: 79, endPoint x: 158, endPoint y: 77, distance: 71.8
click at [158, 77] on span "(team|agency|dev*|partner)(React | Next.js|TypeScript|Node|PostgreSQL|AWS|Verce…" at bounding box center [257, 78] width 204 height 14
click at [165, 78] on input "(team|agency|dev*|partner)(React | Next.js|TypeScript|Node|PostgreSQL|AWS|Verce…" at bounding box center [253, 78] width 188 height 9
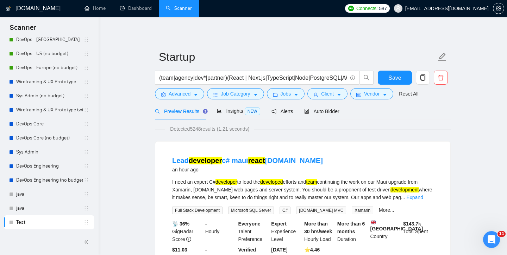
click at [310, 127] on div "Detected 5248 results (1.21 seconds)" at bounding box center [303, 129] width 296 height 8
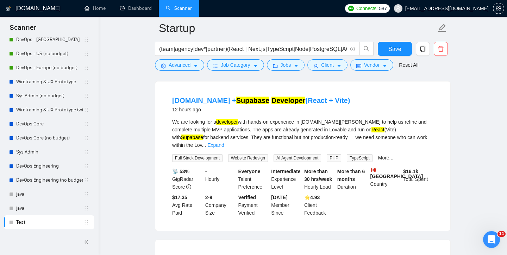
scroll to position [368, 0]
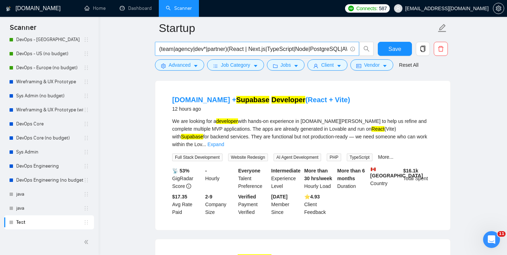
click at [201, 50] on input "(team|agency|dev*|partner)(React | Next.js|TypeScript|Node|PostgreSQL|AWS|Verce…" at bounding box center [253, 49] width 188 height 9
type input "(team|agency|partner)(React | Next.js|TypeScript|Node|PostgreSQL|AWS|Vercel)"
click at [190, 66] on span "Advanced" at bounding box center [180, 65] width 22 height 8
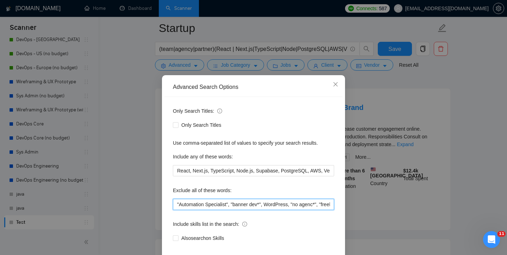
click at [177, 206] on input ""Automation Specialist", "banner dev*", WordPress, "no agenc*", "freelanc* only…" at bounding box center [253, 204] width 161 height 11
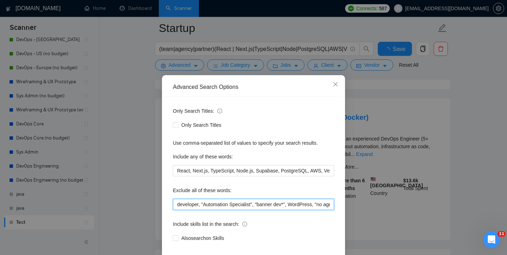
scroll to position [37, 0]
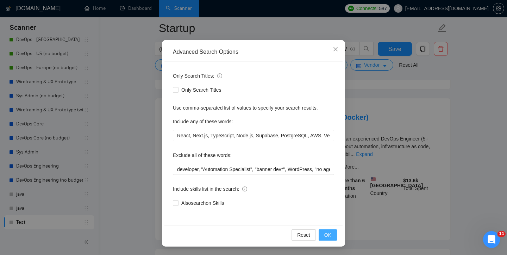
click at [329, 237] on span "OK" at bounding box center [327, 236] width 7 height 8
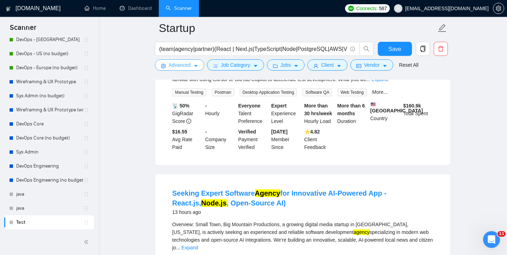
scroll to position [0, 0]
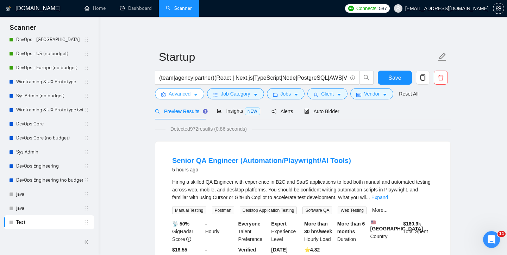
click at [185, 91] on span "Advanced" at bounding box center [180, 94] width 22 height 8
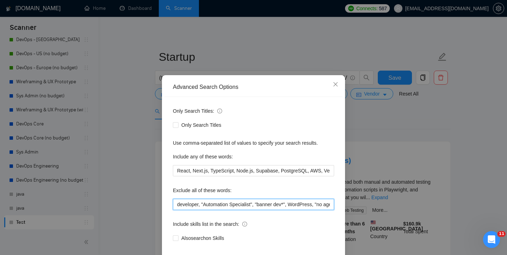
click at [177, 207] on input "developer, "Automation Specialist", "banner dev*", WordPress, "no agenc*", "fre…" at bounding box center [253, 204] width 161 height 11
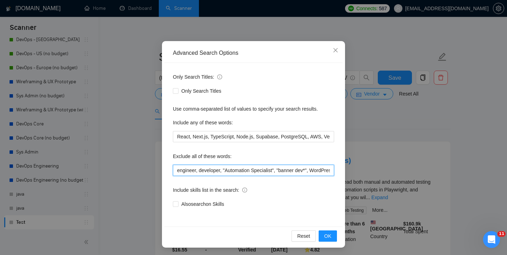
scroll to position [37, 0]
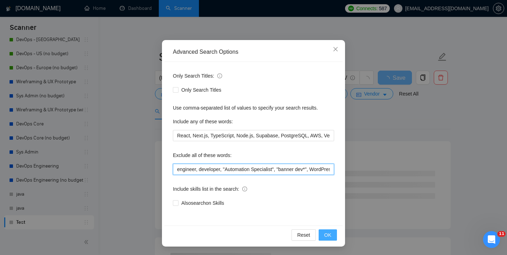
type input "engineer, developer, "Automation Specialist", "banner dev*", WordPress, "no age…"
click at [324, 235] on span "OK" at bounding box center [327, 236] width 7 height 8
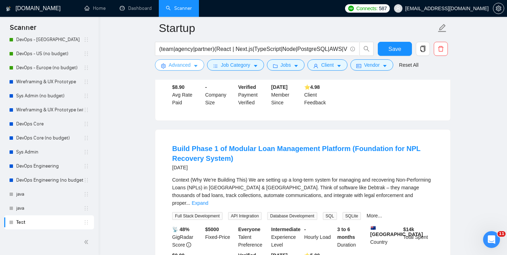
scroll to position [515, 0]
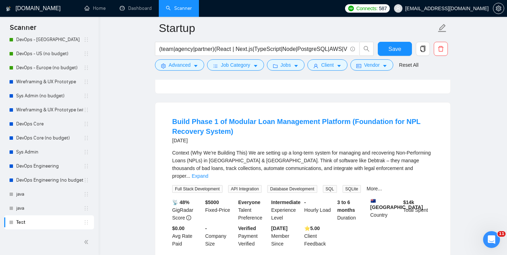
click at [351, 173] on div "Context (Why We’re Building This) We are setting up a long-term system for mana…" at bounding box center [302, 164] width 261 height 31
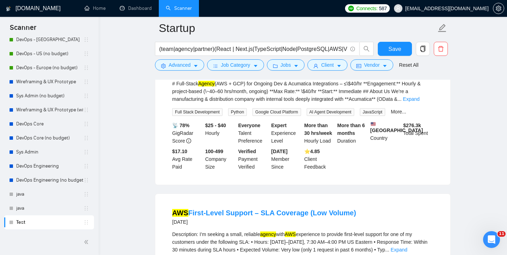
scroll to position [1046, 0]
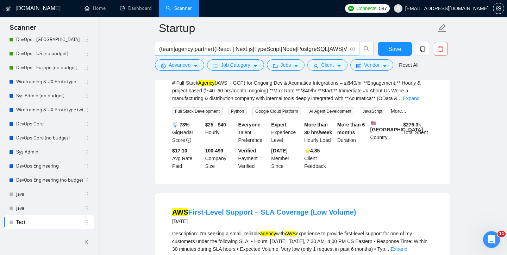
click at [166, 48] on input "(team|agency|partner)(React | Next.js|TypeScript|Node|PostgreSQL|AWS|Vercel)" at bounding box center [253, 49] width 188 height 9
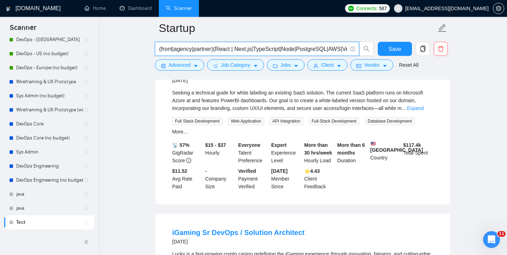
click at [182, 51] on input "(front|agency|partner)(React | Next.js|TypeScript|Node|PostgreSQL|AWS|Vercel)" at bounding box center [253, 49] width 188 height 9
click at [196, 50] on input "(front|back|partner)(React | Next.js|TypeScript|Node|PostgreSQL|AWS|Vercel)" at bounding box center [253, 49] width 188 height 9
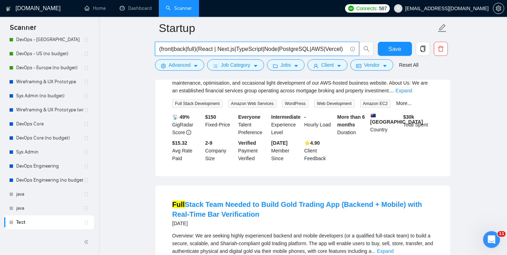
click at [173, 49] on input "(front|back|full)(React | Next.js|TypeScript|Node|PostgreSQL|AWS|Vercel)" at bounding box center [253, 49] width 188 height 9
click at [189, 50] on input "(front*|back|full)(React | Next.js|TypeScript|Node|PostgreSQL|AWS|Vercel)" at bounding box center [253, 49] width 188 height 9
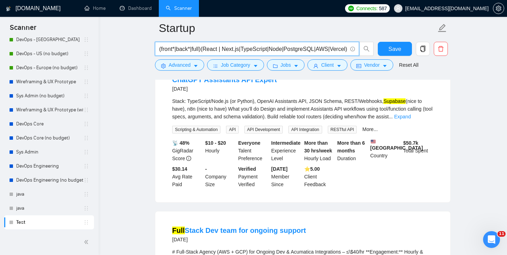
click at [201, 51] on input "(front*|back*|full)(React | Next.js|TypeScript|Node|PostgreSQL|AWS|Vercel)" at bounding box center [253, 49] width 188 height 9
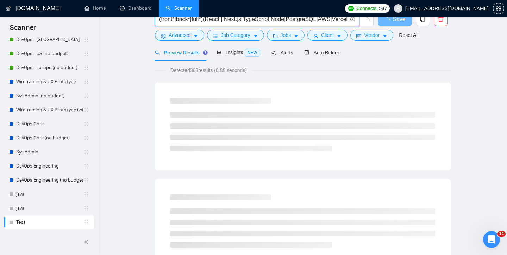
scroll to position [0, 0]
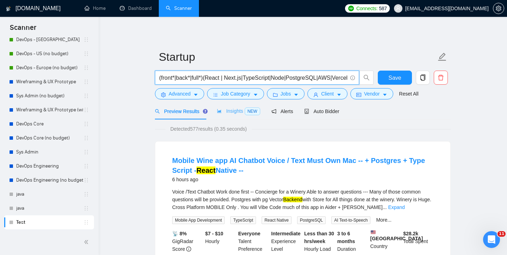
type input "(front*|back*|full*)(React | Next.js|TypeScript|Node|PostgreSQL|AWS|Vercel)"
click at [228, 114] on div "Insights NEW" at bounding box center [238, 111] width 43 height 8
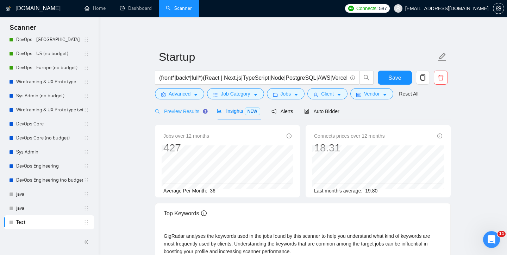
click at [179, 116] on div "Preview Results" at bounding box center [180, 111] width 51 height 17
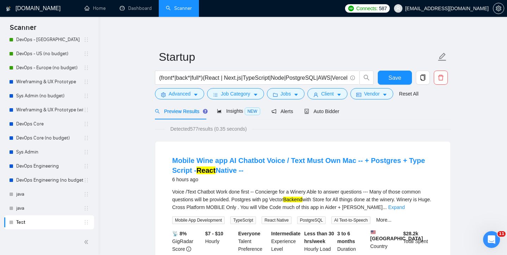
click at [207, 80] on input "(front*|back*|full*)(React | Next.js|TypeScript|Node|PostgreSQL|AWS|Vercel)" at bounding box center [253, 78] width 188 height 9
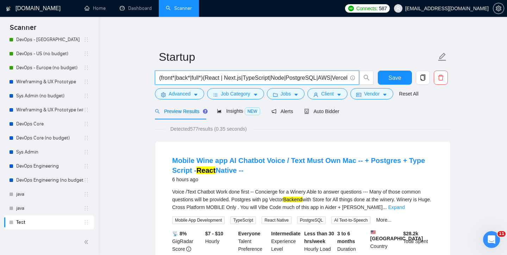
click at [264, 81] on input "(front*|back*|full*)(React | Next.js|TypeScript|Node|PostgreSQL|AWS|Vercel)" at bounding box center [253, 78] width 188 height 9
click at [184, 78] on input "(front*|back*|full*)(React | Next.js|TypeScript|Node|PostgreSQL|AWS|Vercel)" at bounding box center [253, 78] width 188 height 9
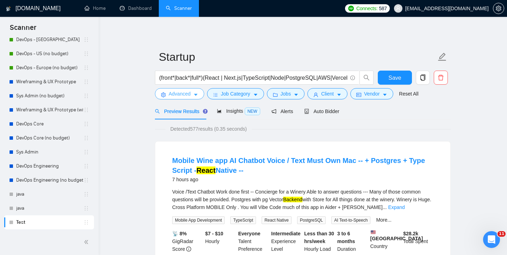
click at [196, 96] on icon "caret-down" at bounding box center [195, 95] width 5 height 5
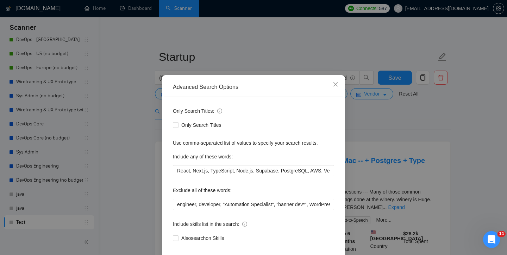
click at [195, 217] on div "Only Search Titles: Only Search Titles Use comma-separated list of values to sp…" at bounding box center [253, 179] width 178 height 164
click at [190, 208] on input "engineer, developer, "Automation Specialist", "banner dev*", WordPress, "no age…" at bounding box center [253, 204] width 161 height 11
drag, startPoint x: 223, startPoint y: 208, endPoint x: 174, endPoint y: 207, distance: 49.6
click at [174, 207] on input "engineer, developer, "Automation Specialist", "banner dev*", WordPress, "no age…" at bounding box center [253, 204] width 161 height 11
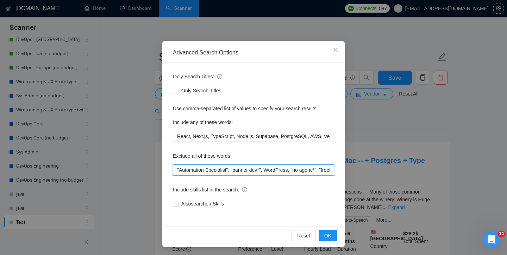
scroll to position [37, 0]
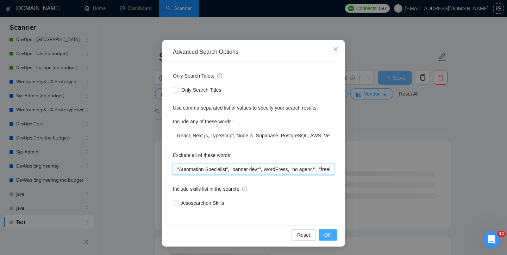
type input ""Automation Specialist", "banner dev*", WordPress, "no agenc*", "freelanc* only…"
click at [324, 234] on span "OK" at bounding box center [327, 236] width 7 height 8
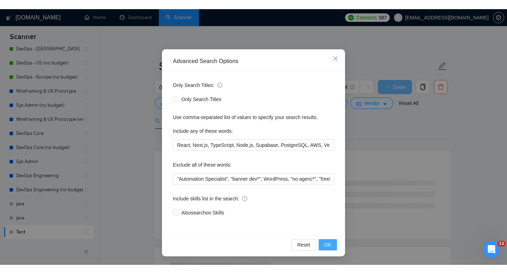
scroll to position [2, 0]
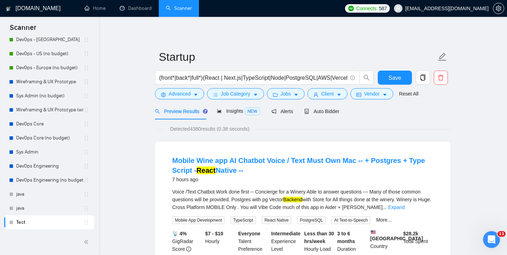
click at [292, 127] on div "Detected 4380 results (0.38 seconds)" at bounding box center [303, 129] width 296 height 8
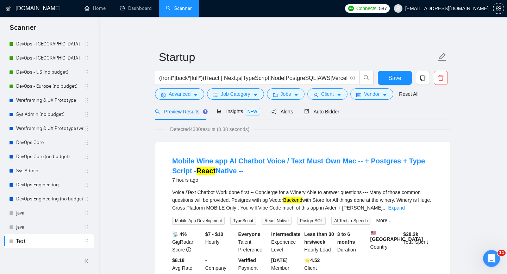
scroll to position [147, 0]
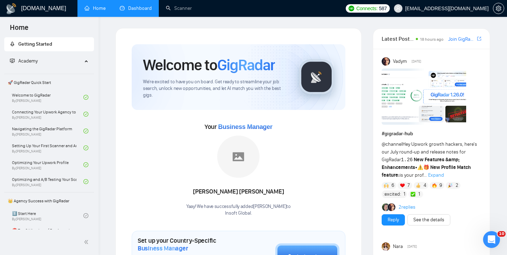
click at [141, 11] on link "Dashboard" at bounding box center [136, 8] width 32 height 6
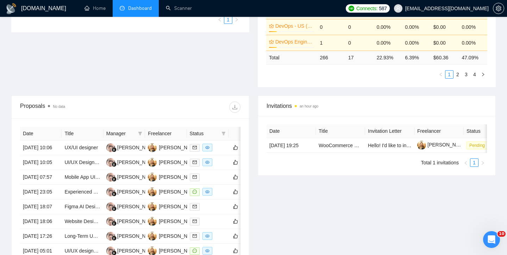
scroll to position [203, 0]
